Goal: Complete application form

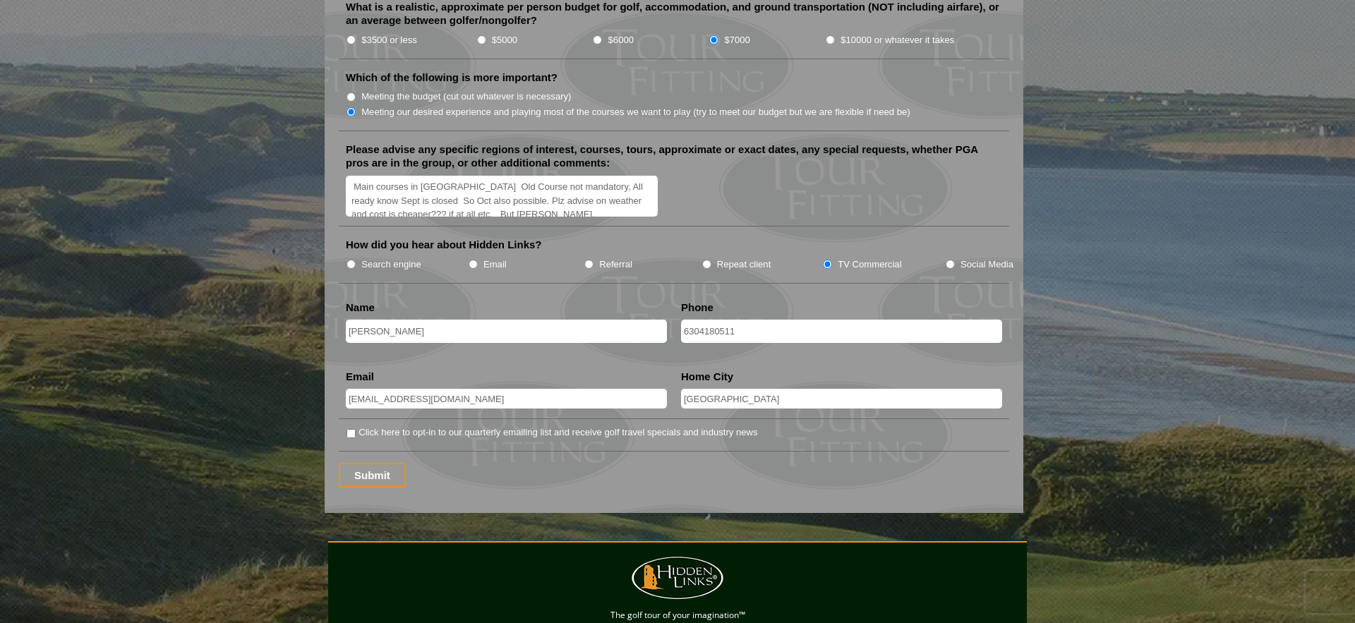
scroll to position [1700, 0]
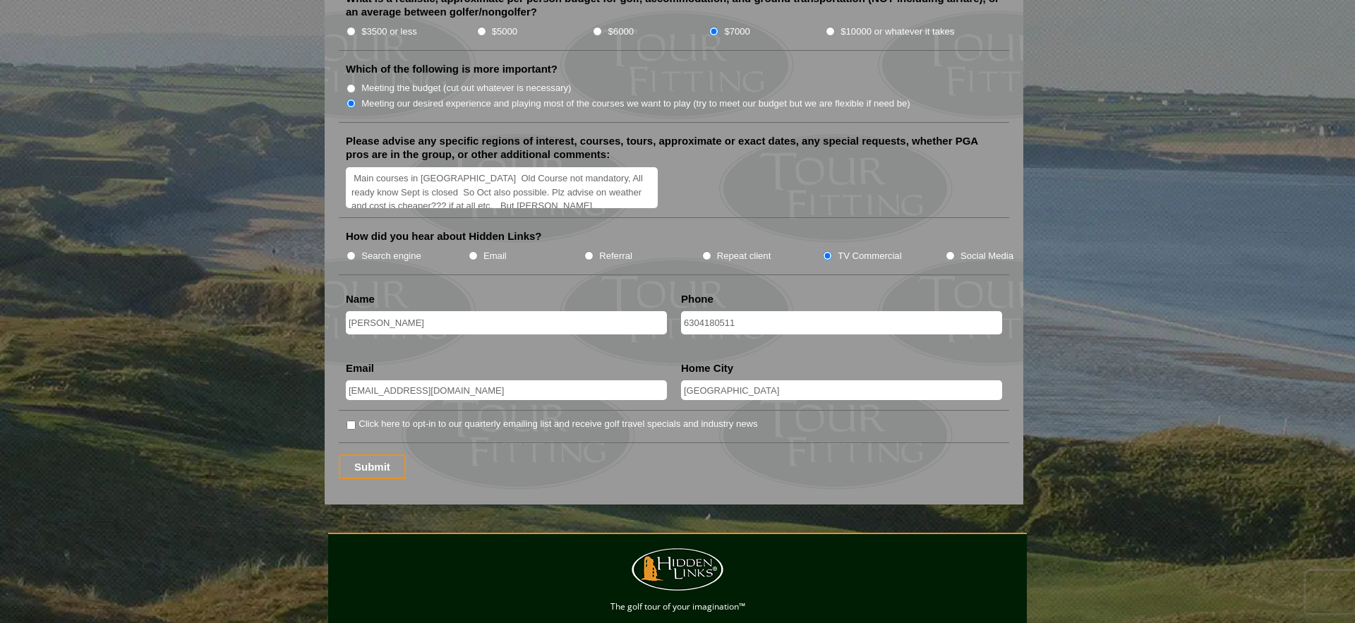
click at [351, 421] on input "Click here to opt-in to our quarterly emailing list and receive golf travel spe…" at bounding box center [351, 425] width 9 height 9
checkbox input "true"
click at [388, 455] on input "Submit" at bounding box center [372, 467] width 67 height 25
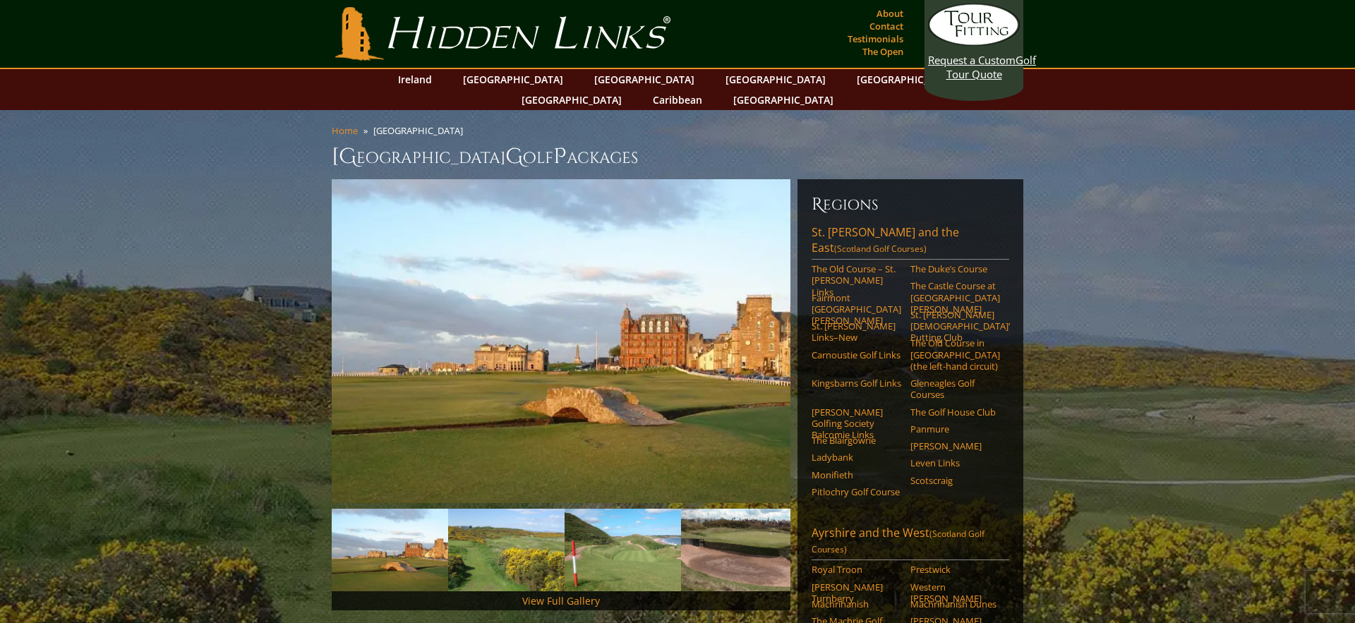
scroll to position [2, 0]
